Goal: Task Accomplishment & Management: Use online tool/utility

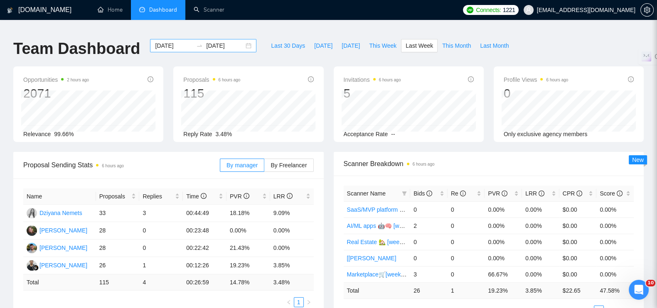
click at [244, 40] on div "[DATE] [DATE]" at bounding box center [203, 45] width 106 height 13
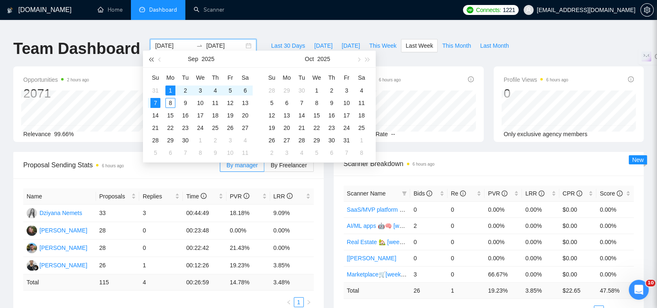
click at [151, 59] on span "button" at bounding box center [151, 59] width 4 height 4
click at [366, 59] on span "button" at bounding box center [368, 59] width 4 height 4
click at [158, 62] on button "button" at bounding box center [159, 59] width 9 height 17
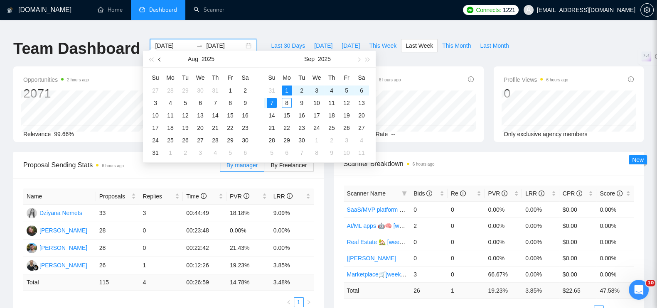
click at [158, 62] on button "button" at bounding box center [159, 59] width 9 height 17
type input "[DATE]"
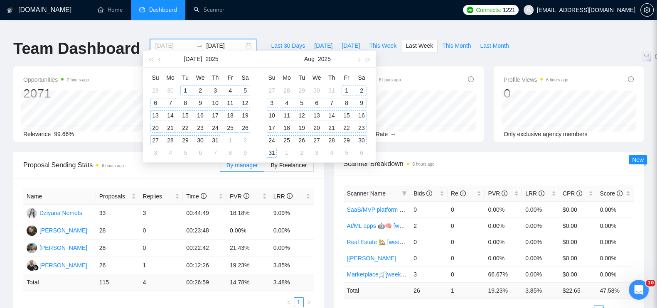
click at [185, 89] on div "1" at bounding box center [185, 91] width 10 height 10
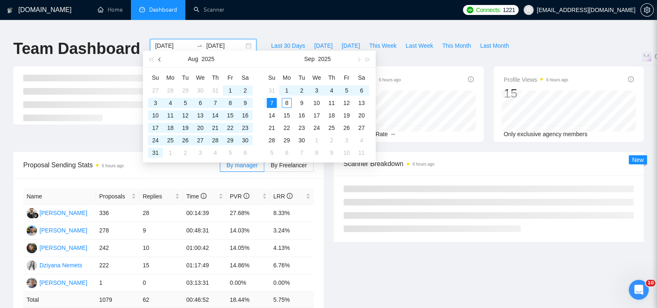
click at [161, 58] on span "button" at bounding box center [160, 59] width 4 height 4
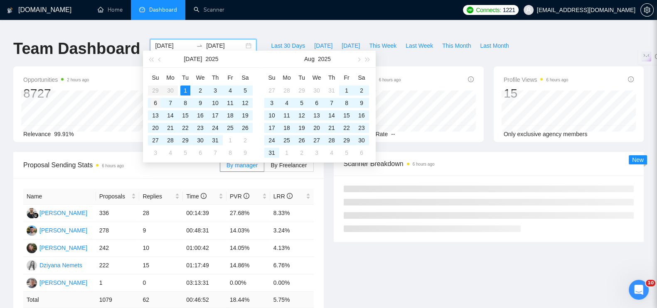
type input "[DATE]"
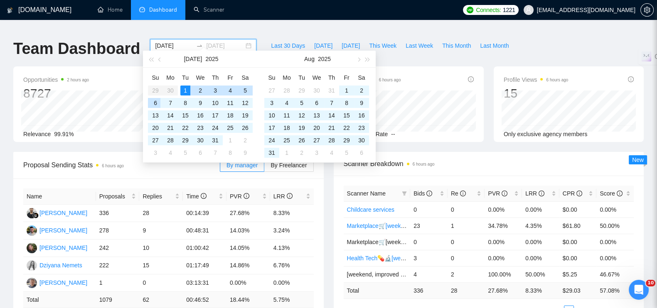
click at [157, 101] on div "6" at bounding box center [155, 103] width 10 height 10
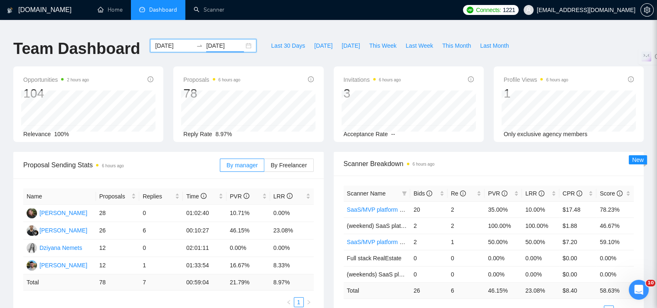
click at [245, 39] on div "[DATE] [DATE]" at bounding box center [203, 45] width 106 height 13
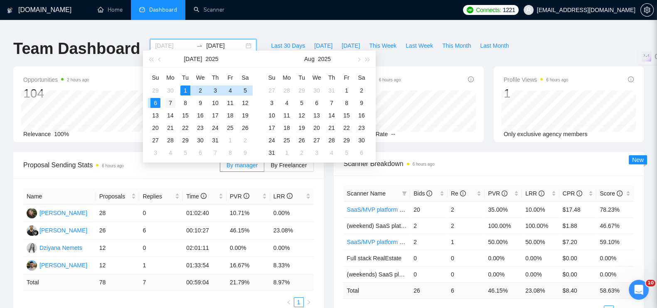
type input "[DATE]"
click at [171, 103] on div "7" at bounding box center [170, 103] width 10 height 10
type input "[DATE]"
click at [156, 116] on div "13" at bounding box center [155, 116] width 10 height 10
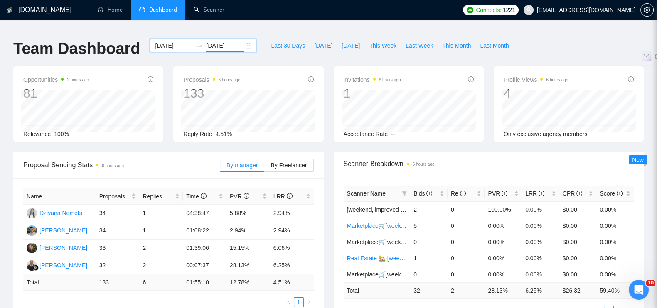
click at [241, 40] on div "[DATE] [DATE]" at bounding box center [203, 45] width 106 height 13
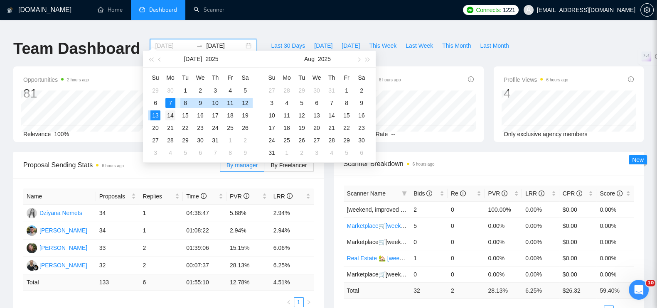
type input "[DATE]"
click at [170, 111] on div "14" at bounding box center [170, 116] width 10 height 10
type input "[DATE]"
click at [156, 128] on div "20" at bounding box center [155, 128] width 10 height 10
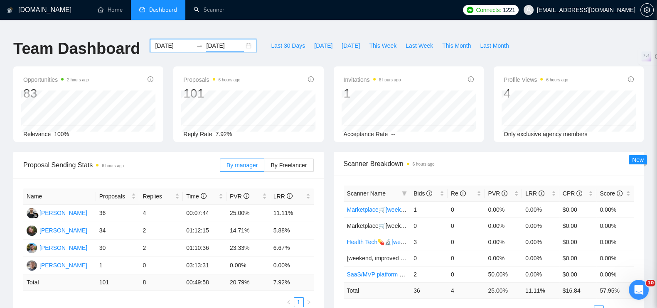
click at [243, 39] on div "[DATE] [DATE]" at bounding box center [203, 45] width 106 height 13
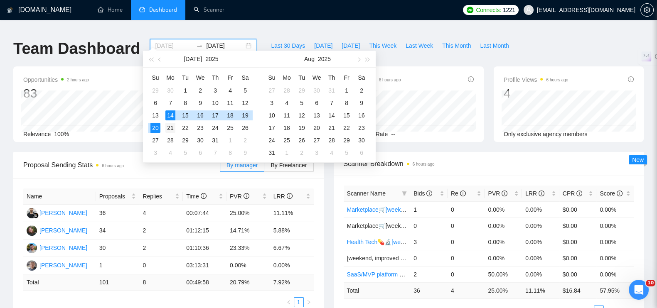
type input "[DATE]"
click at [171, 128] on div "21" at bounding box center [170, 128] width 10 height 10
type input "[DATE]"
click at [160, 138] on td "27" at bounding box center [155, 140] width 15 height 12
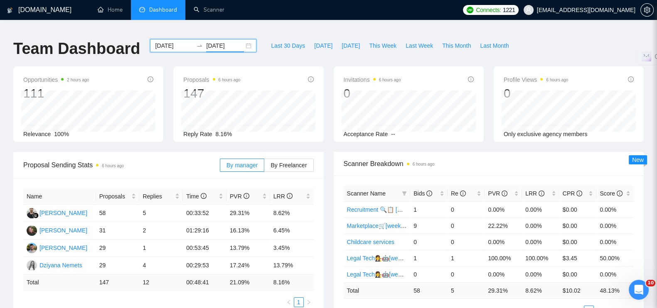
click at [241, 39] on div "[DATE] [DATE]" at bounding box center [203, 45] width 106 height 13
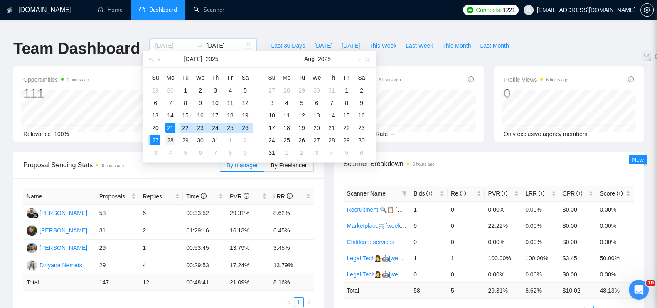
type input "[DATE]"
click at [173, 140] on div "28" at bounding box center [170, 140] width 10 height 10
type input "[DATE]"
click at [213, 139] on div "31" at bounding box center [215, 140] width 10 height 10
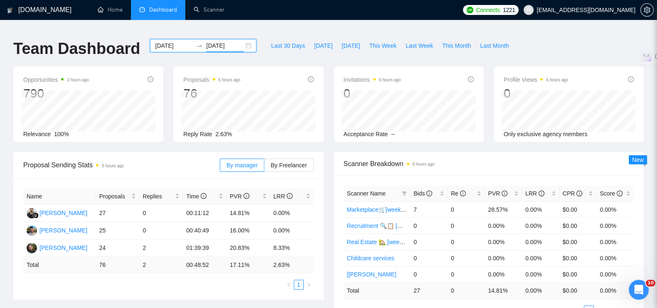
click at [245, 41] on div "[DATE] [DATE]" at bounding box center [203, 45] width 106 height 13
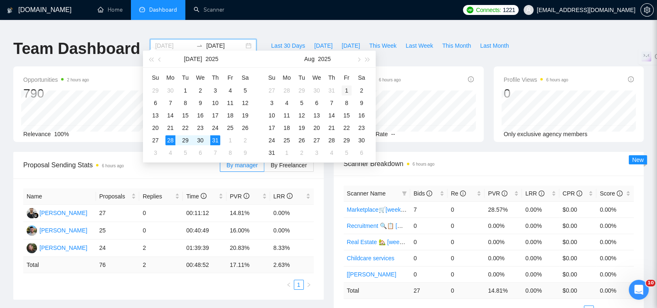
type input "[DATE]"
click at [350, 90] on div "1" at bounding box center [347, 91] width 10 height 10
type input "[DATE]"
click at [271, 101] on div "3" at bounding box center [272, 103] width 10 height 10
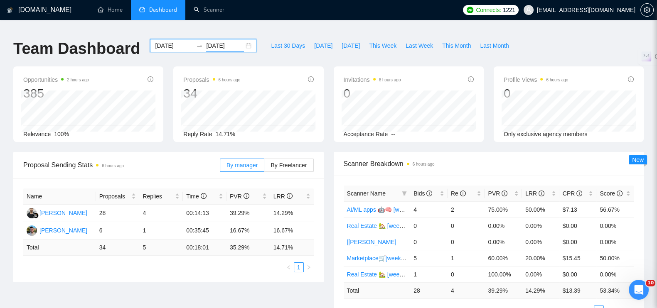
click at [238, 41] on div "[DATE] [DATE]" at bounding box center [203, 45] width 106 height 13
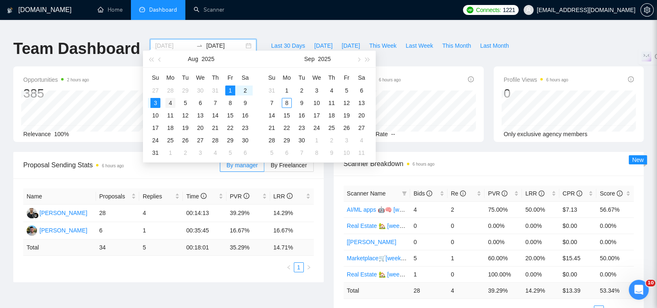
type input "[DATE]"
click at [174, 102] on div "4" at bounding box center [170, 103] width 10 height 10
type input "[DATE]"
click at [158, 113] on div "10" at bounding box center [155, 116] width 10 height 10
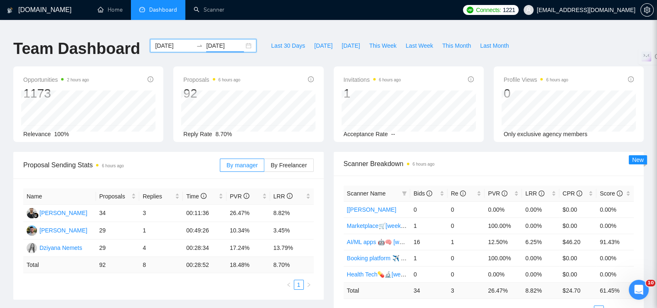
click at [247, 39] on div "[DATE] [DATE]" at bounding box center [203, 45] width 106 height 13
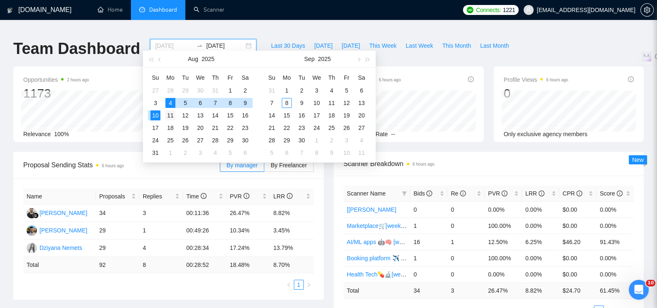
type input "[DATE]"
click at [173, 111] on div "11" at bounding box center [170, 116] width 10 height 10
type input "[DATE]"
click at [161, 125] on td "17" at bounding box center [155, 128] width 15 height 12
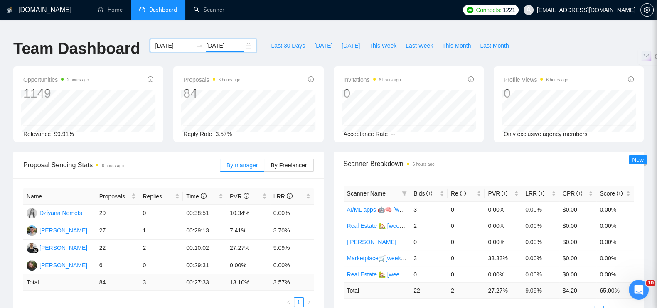
click at [240, 39] on div "[DATE] [DATE]" at bounding box center [203, 45] width 106 height 13
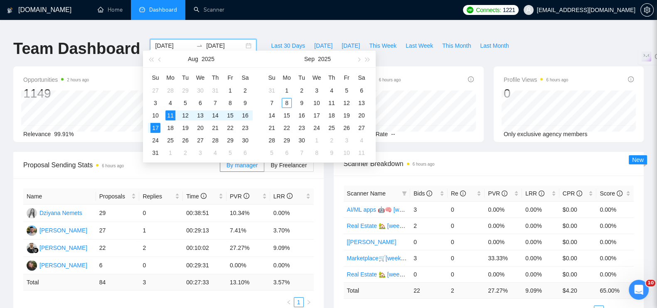
click at [245, 39] on div "[DATE] [DATE]" at bounding box center [203, 45] width 106 height 13
type input "[DATE]"
click at [172, 127] on div "18" at bounding box center [170, 128] width 10 height 10
type input "[DATE]"
click at [160, 138] on td "24" at bounding box center [155, 140] width 15 height 12
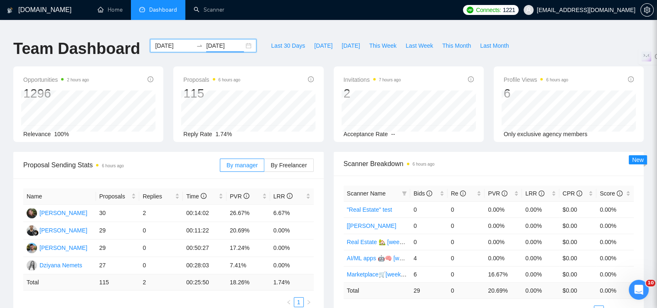
click at [243, 39] on div "[DATE] [DATE]" at bounding box center [203, 45] width 106 height 13
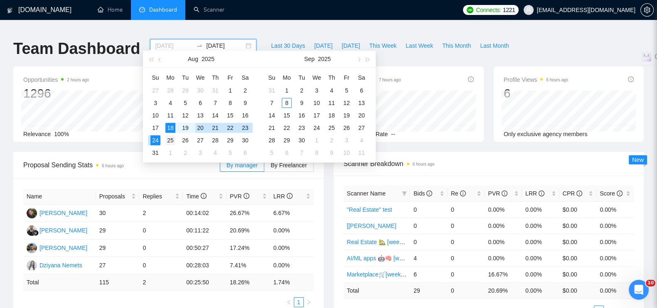
click at [173, 139] on div "25" at bounding box center [170, 140] width 10 height 10
type input "[DATE]"
click at [152, 153] on div "31" at bounding box center [155, 153] width 10 height 10
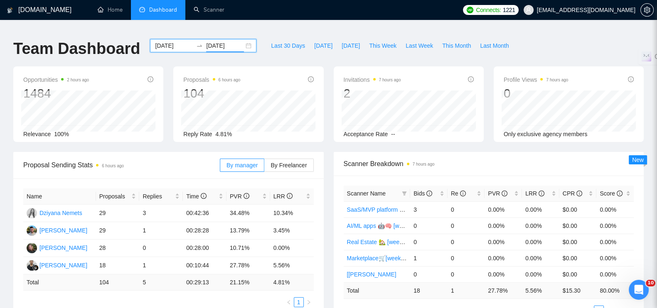
click at [241, 39] on div "[DATE] [DATE]" at bounding box center [203, 45] width 106 height 13
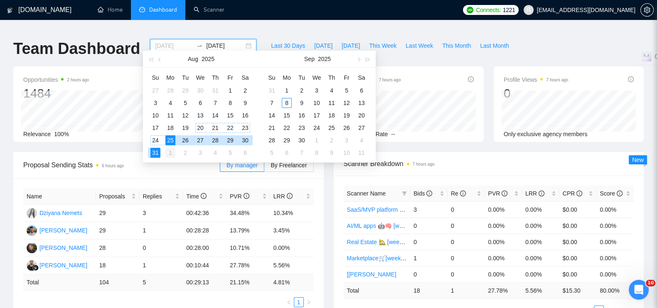
type input "[DATE]"
click at [172, 154] on div "1" at bounding box center [170, 153] width 10 height 10
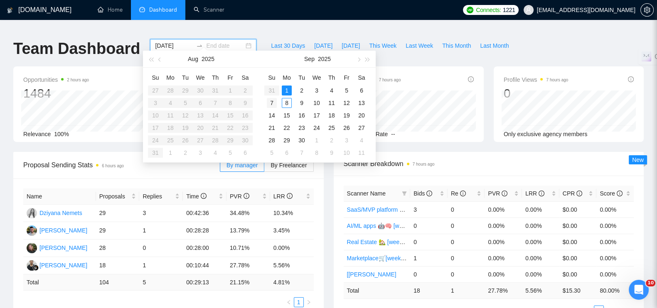
type input "[DATE]"
click at [273, 102] on div "7" at bounding box center [272, 103] width 10 height 10
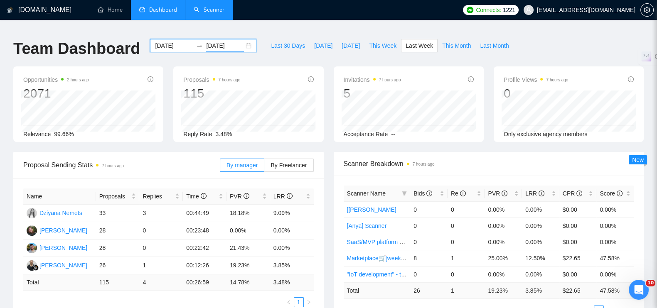
click at [215, 10] on link "Scanner" at bounding box center [209, 9] width 31 height 7
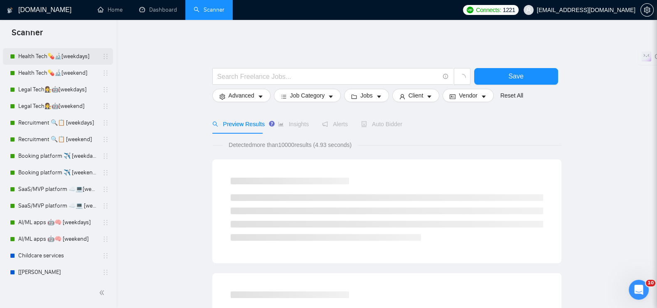
scroll to position [156, 0]
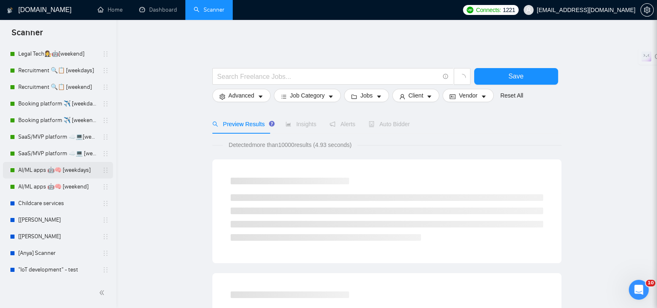
click at [66, 170] on link "AI/ML apps 🤖🧠 [weekdays]" at bounding box center [57, 170] width 79 height 17
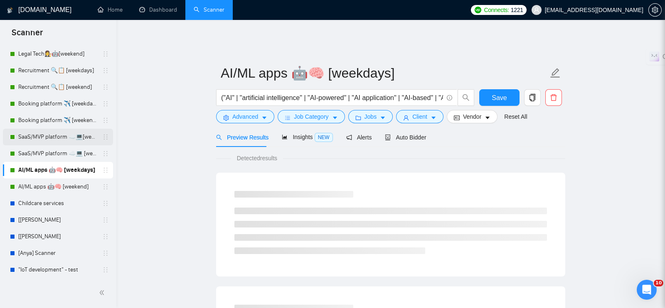
click at [51, 131] on link "SaaS/MVP platform ☁️💻[weekdays]" at bounding box center [57, 137] width 79 height 17
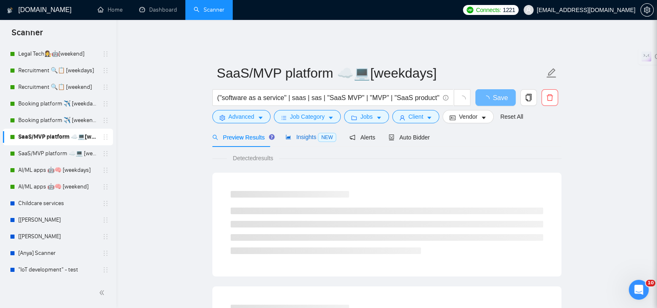
click at [301, 134] on span "Insights NEW" at bounding box center [310, 137] width 51 height 7
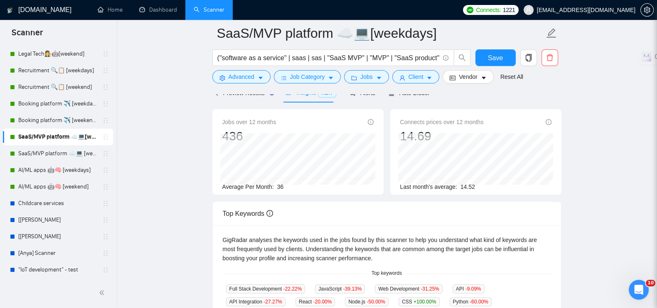
scroll to position [156, 0]
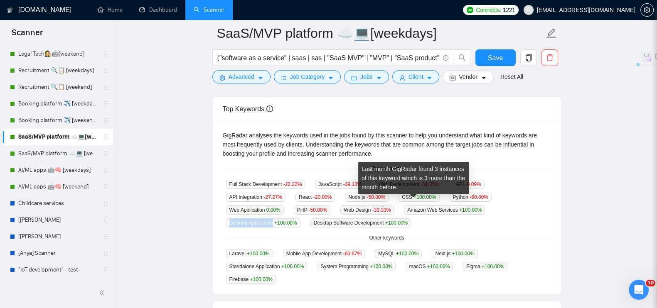
drag, startPoint x: 380, startPoint y: 204, endPoint x: 424, endPoint y: 204, distance: 44.1
click at [300, 219] on span "Desktop Application +100.00 %" at bounding box center [263, 223] width 74 height 9
copy span "Desktop Application"
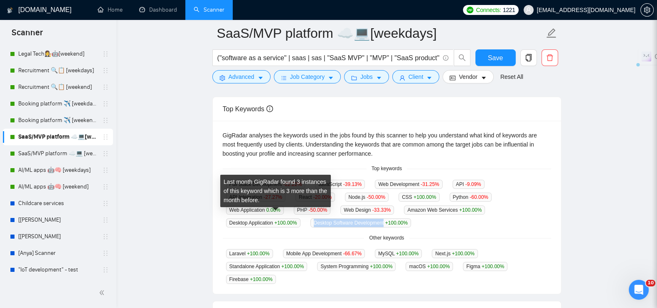
drag, startPoint x: 229, startPoint y: 217, endPoint x: 298, endPoint y: 216, distance: 68.6
click at [310, 219] on span "Desktop Software Development +100.00 %" at bounding box center [360, 223] width 101 height 9
copy span "Desktop Software Development"
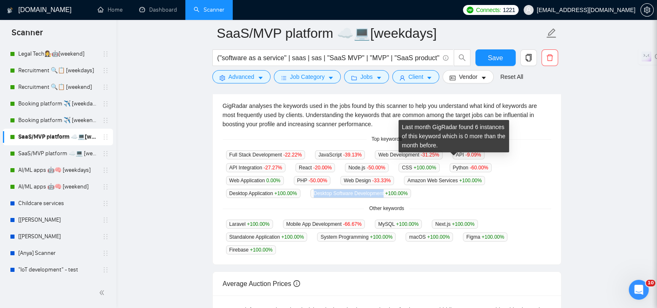
scroll to position [207, 0]
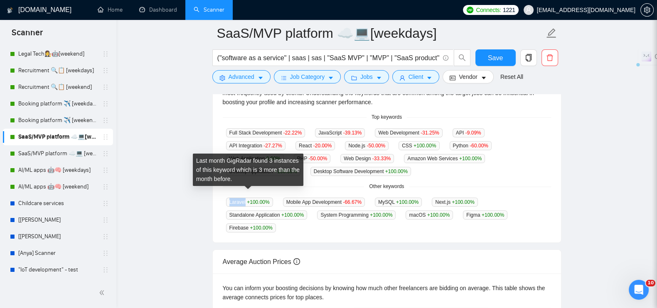
drag, startPoint x: 227, startPoint y: 194, endPoint x: 244, endPoint y: 196, distance: 17.2
click at [244, 198] on span "Laravel +100.00 %" at bounding box center [249, 202] width 47 height 9
copy span "Laravel"
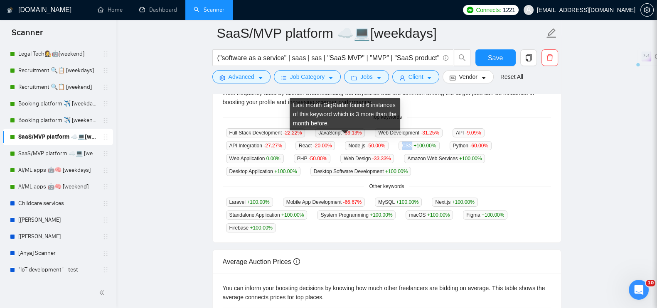
drag, startPoint x: 328, startPoint y: 138, endPoint x: 336, endPoint y: 139, distance: 8.4
click at [399, 141] on span "CSS +100.00 %" at bounding box center [419, 145] width 41 height 9
copy span "CSS"
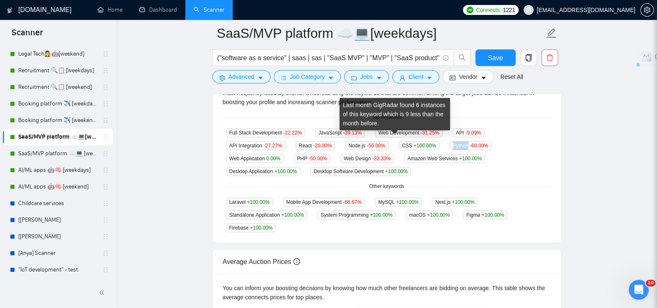
drag, startPoint x: 378, startPoint y: 138, endPoint x: 391, endPoint y: 138, distance: 13.7
click at [450, 141] on span "Python -60.00 %" at bounding box center [471, 145] width 42 height 9
copy span "Python"
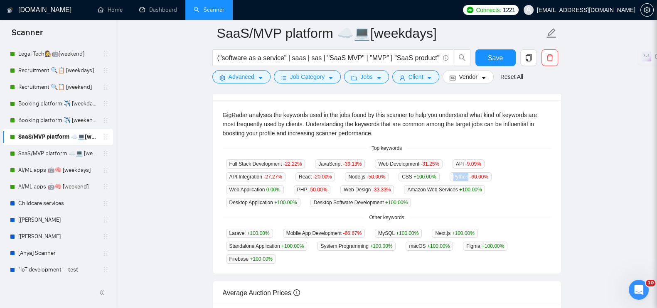
scroll to position [156, 0]
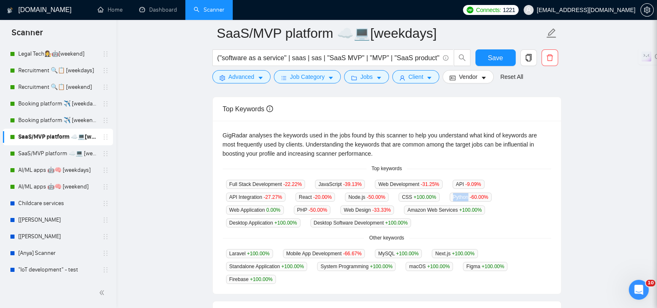
click at [575, 226] on main "SaaS/MVP platform ☁️💻[weekdays] ("software as a service" | saas | sas | "SaaS M…" at bounding box center [387, 169] width 514 height 573
click at [34, 167] on link "AI/ML apps 🤖🧠 [weekdays]" at bounding box center [57, 170] width 79 height 17
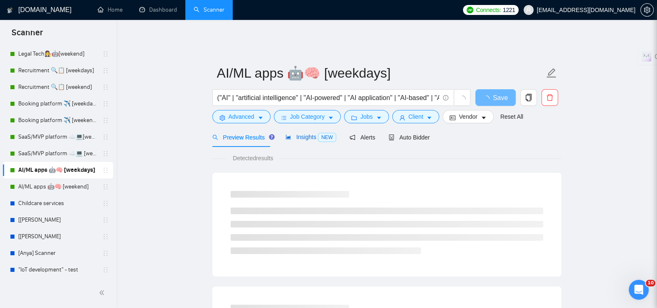
click at [304, 134] on span "Insights NEW" at bounding box center [310, 137] width 51 height 7
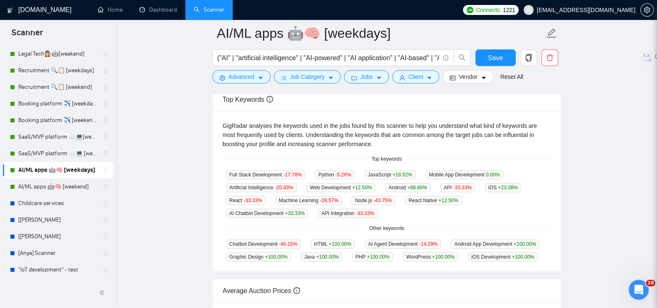
scroll to position [143, 0]
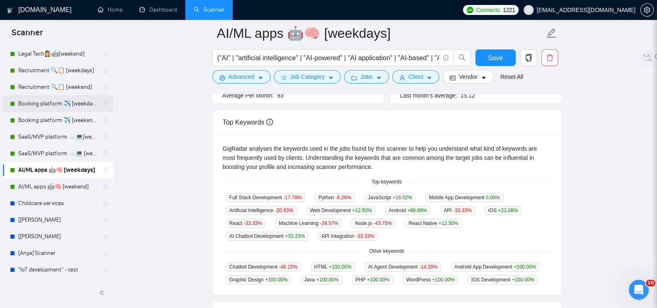
click at [37, 100] on link "Booking platform ✈️ [weekdays]" at bounding box center [57, 104] width 79 height 17
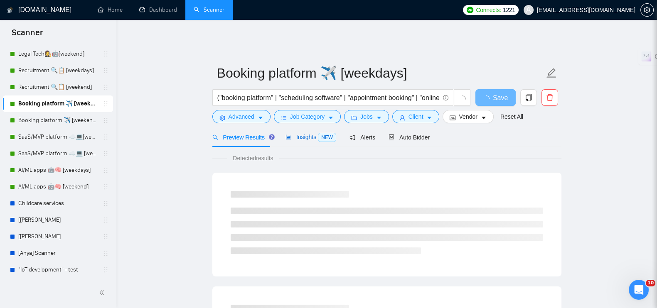
click at [298, 134] on span "Insights NEW" at bounding box center [310, 137] width 51 height 7
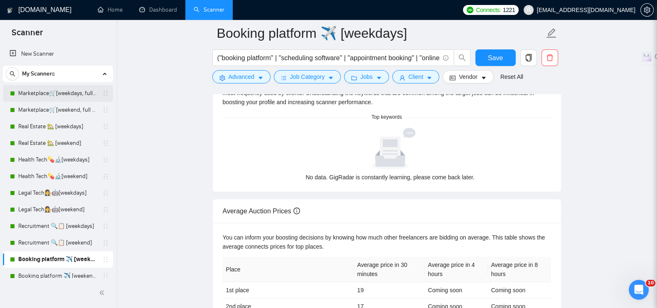
click at [44, 90] on link "Marketplace🛒[weekdays, full description]" at bounding box center [57, 93] width 79 height 17
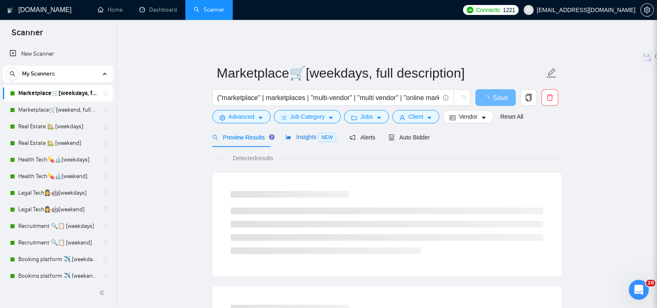
click at [318, 133] on span "NEW" at bounding box center [327, 137] width 18 height 9
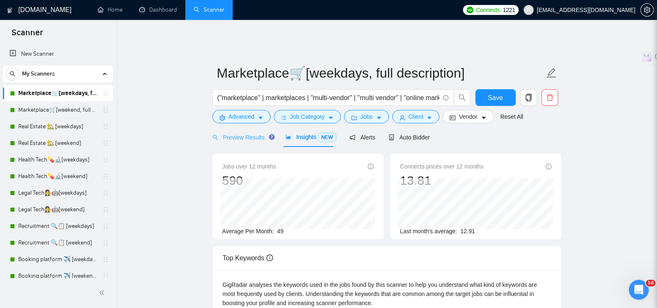
click at [239, 128] on div "Preview Results" at bounding box center [242, 138] width 60 height 20
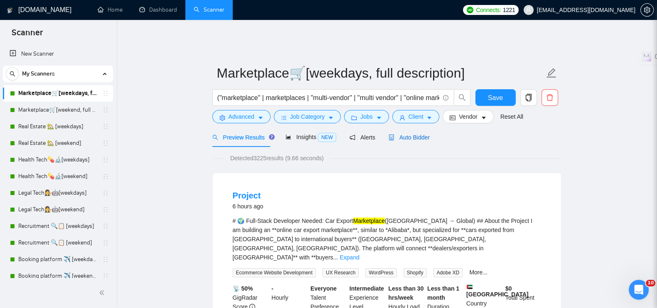
click at [407, 134] on span "Auto Bidder" at bounding box center [409, 137] width 41 height 7
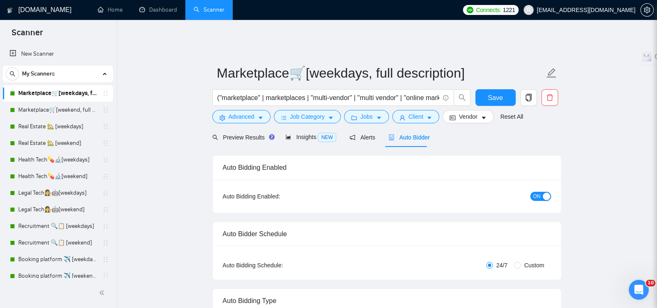
scroll to position [156, 0]
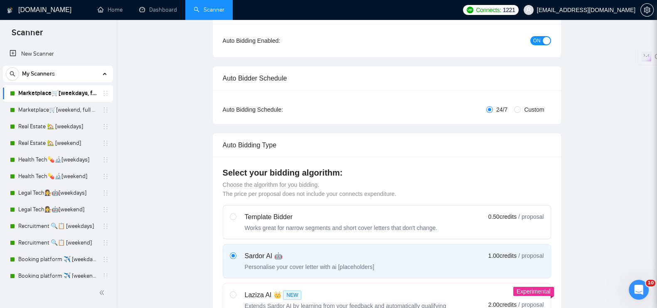
radio input "false"
radio input "true"
checkbox input "true"
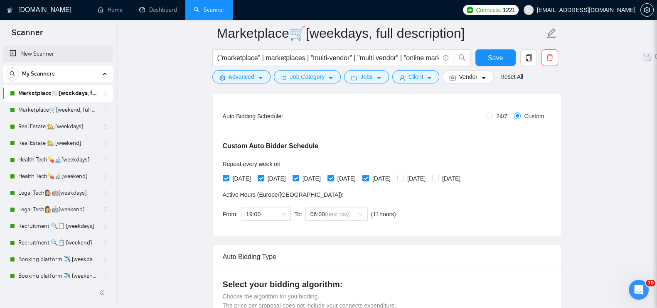
click at [33, 53] on link "New Scanner" at bounding box center [58, 54] width 97 height 17
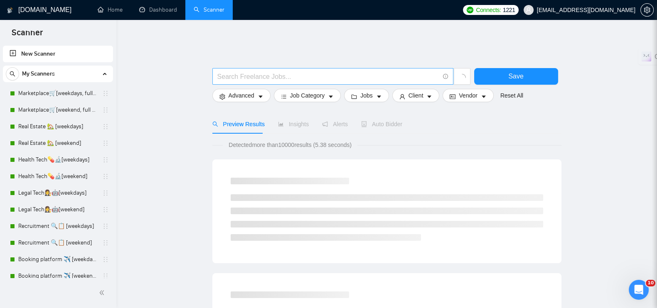
click at [280, 71] on input "text" at bounding box center [328, 76] width 222 height 10
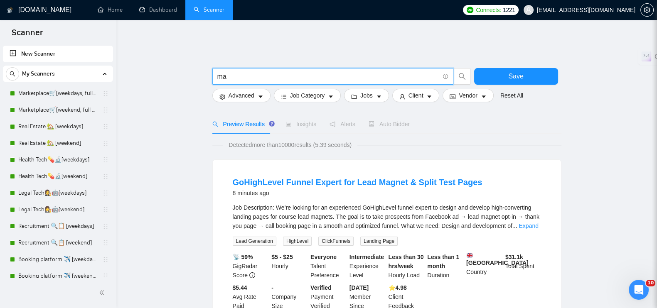
type input "m"
click at [56, 91] on link "Marketplace🛒[weekdays, full description]" at bounding box center [57, 93] width 79 height 17
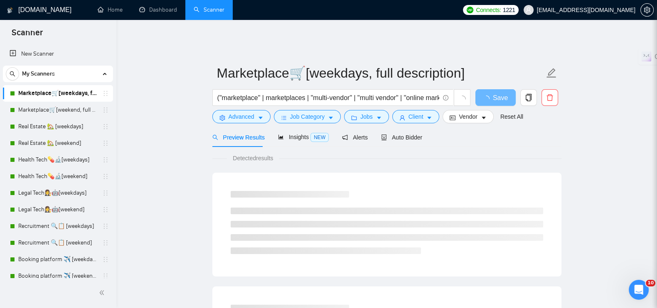
click at [48, 96] on link "Marketplace🛒[weekdays, full description]" at bounding box center [57, 93] width 79 height 17
click at [403, 134] on span "Auto Bidder" at bounding box center [409, 137] width 41 height 7
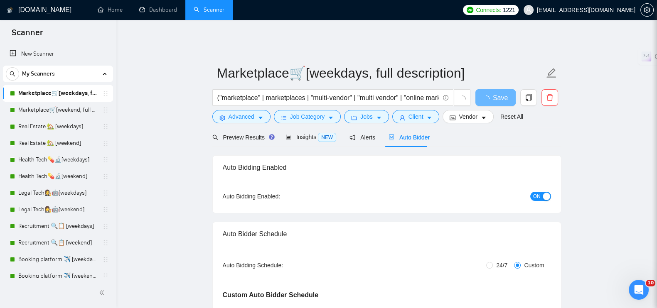
radio input "false"
radio input "true"
checkbox input "true"
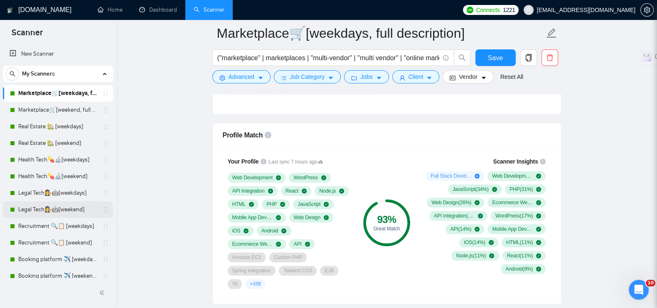
scroll to position [103, 0]
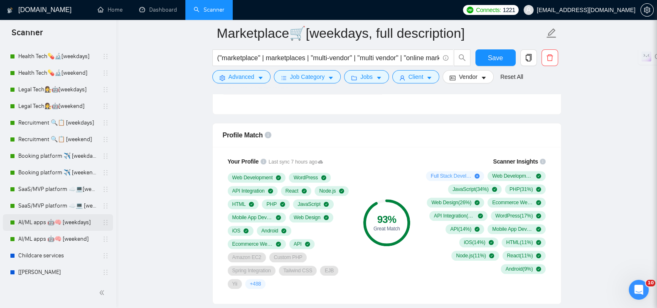
click at [35, 218] on link "AI/ML apps 🤖🧠 [weekdays]" at bounding box center [57, 222] width 79 height 17
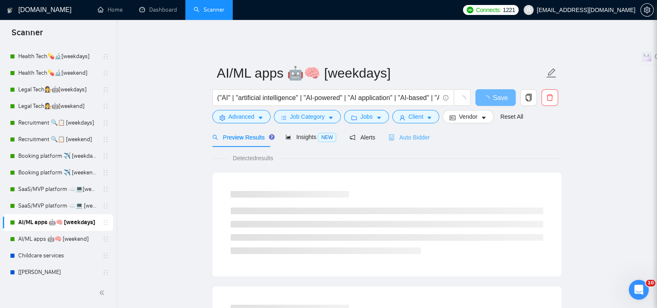
click at [399, 128] on div "Auto Bidder" at bounding box center [409, 138] width 41 height 20
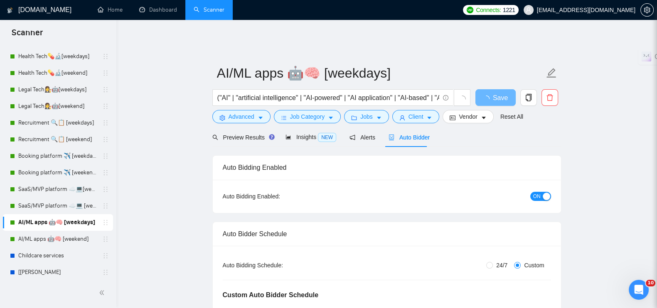
radio input "false"
radio input "true"
checkbox input "true"
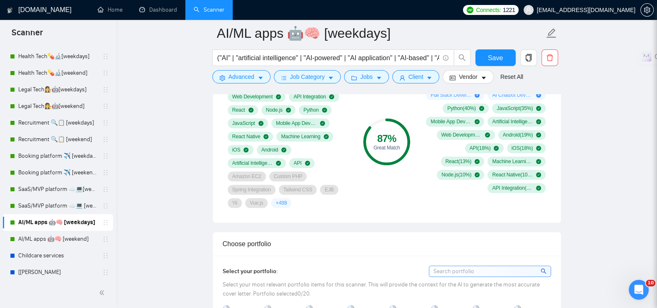
scroll to position [675, 0]
